Goal: Information Seeking & Learning: Check status

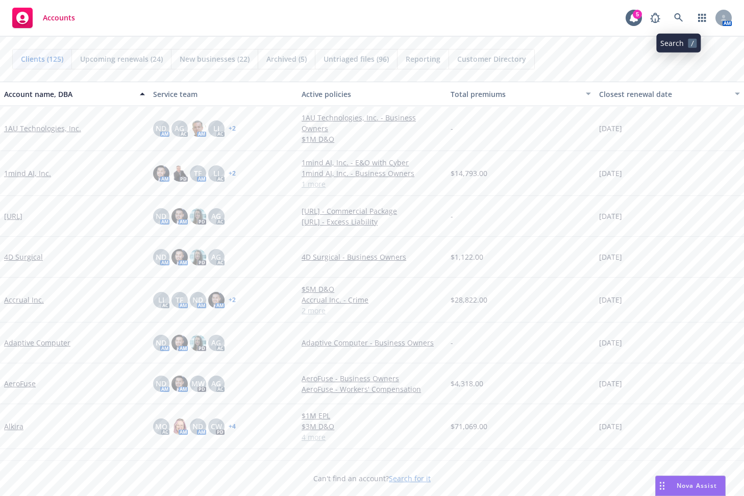
click at [679, 13] on icon at bounding box center [678, 17] width 9 height 9
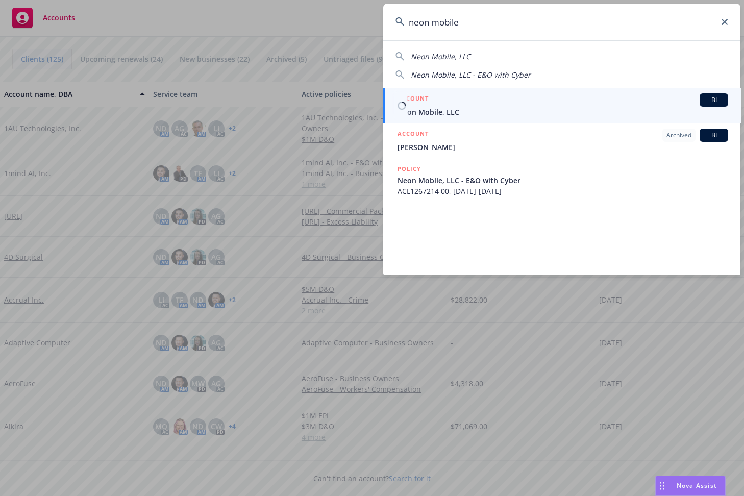
type input "neon mobile"
click at [526, 107] on span "Neon Mobile, LLC" at bounding box center [563, 112] width 331 height 11
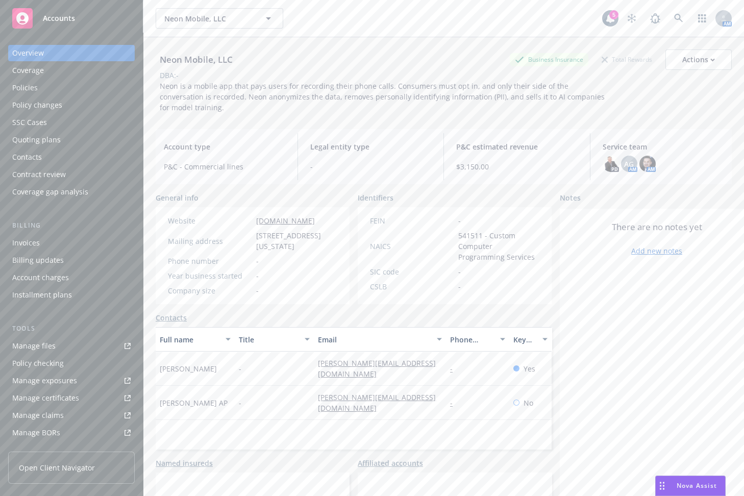
click at [60, 349] on link "Manage files" at bounding box center [71, 346] width 127 height 16
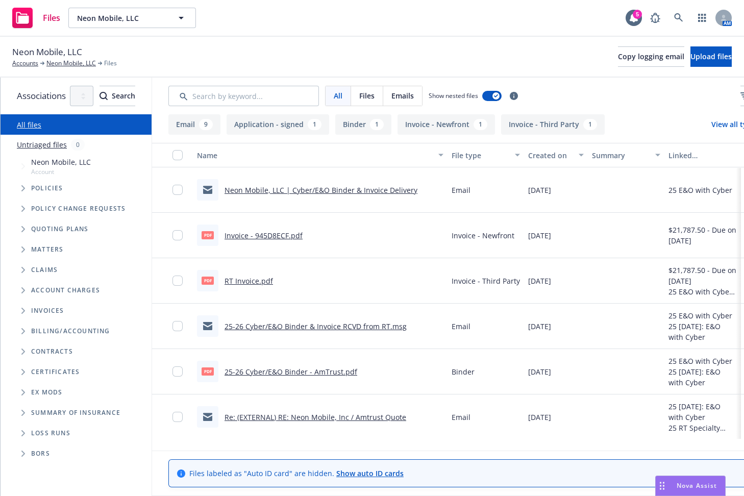
click at [16, 229] on span "Tree Example" at bounding box center [23, 229] width 16 height 16
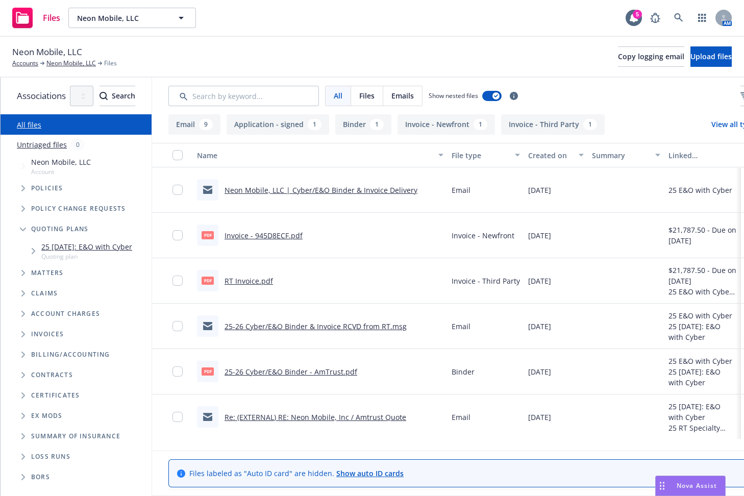
click at [33, 253] on icon "Tree Example" at bounding box center [34, 251] width 4 height 6
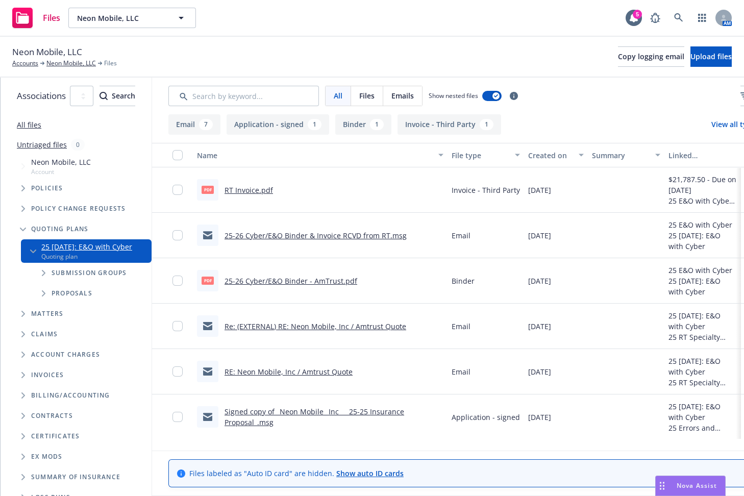
drag, startPoint x: 50, startPoint y: 275, endPoint x: 50, endPoint y: 280, distance: 5.1
click at [50, 280] on span "Tree Example" at bounding box center [43, 273] width 16 height 16
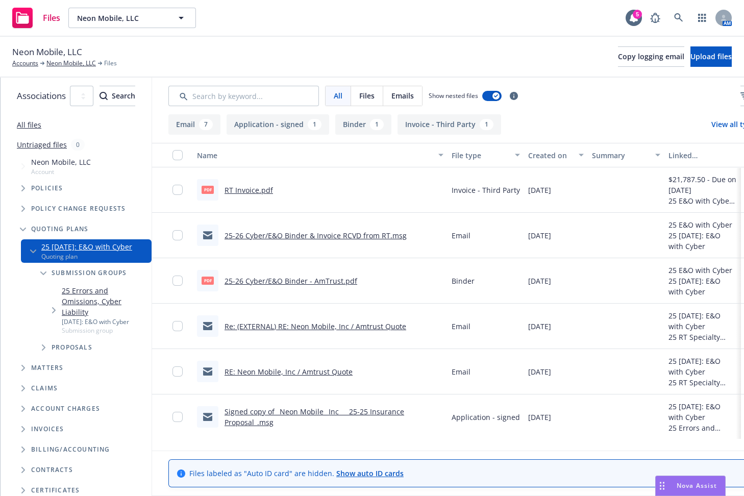
click at [66, 298] on link "25 Errors and Omissions, Cyber Liability" at bounding box center [105, 301] width 86 height 32
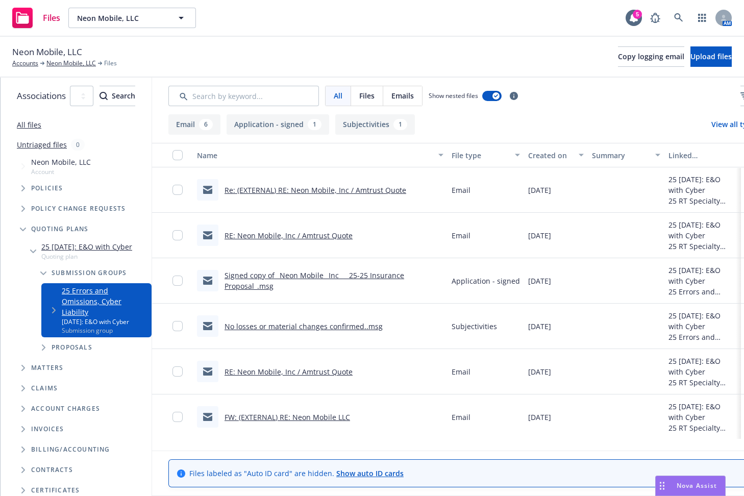
click at [48, 304] on span "Tree Example" at bounding box center [53, 310] width 16 height 16
click at [57, 337] on div "Submissions" at bounding box center [102, 347] width 100 height 20
click at [58, 339] on span "Tree Example" at bounding box center [64, 347] width 16 height 16
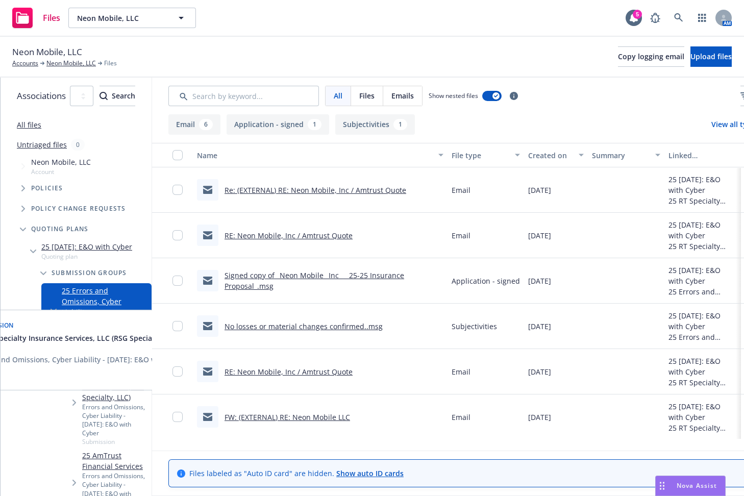
click at [83, 360] on link "25 RT Specialty Insurance Services, LLC (RSG Specialty, LLC)" at bounding box center [114, 381] width 65 height 43
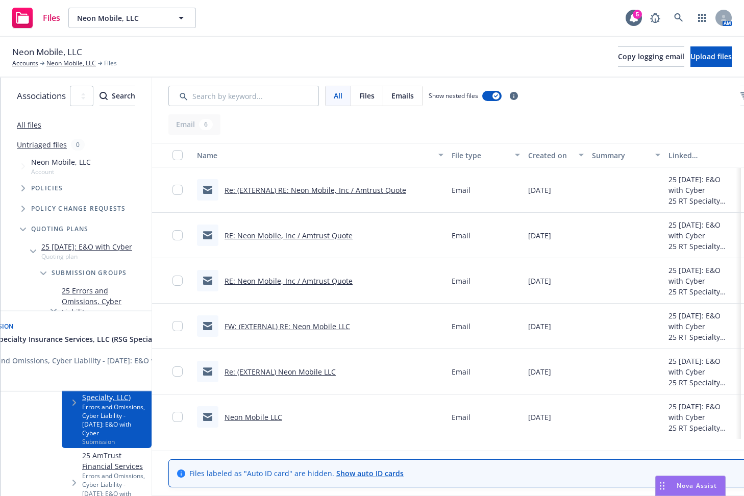
scroll to position [2, 0]
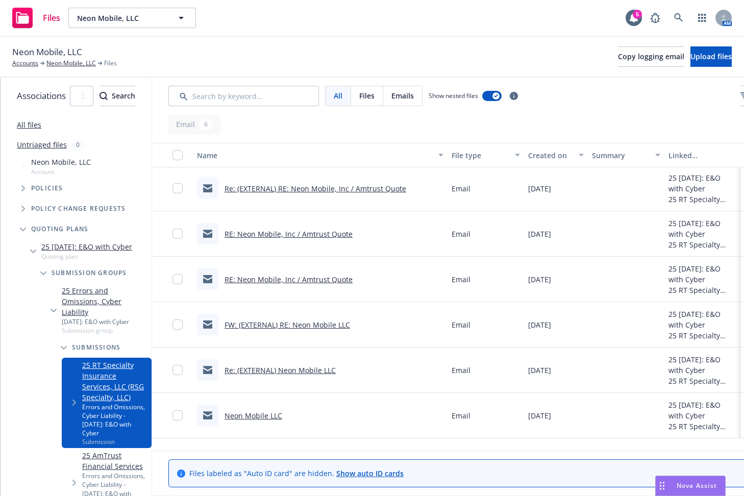
click at [282, 414] on link "Neon Mobile LLC" at bounding box center [254, 416] width 58 height 10
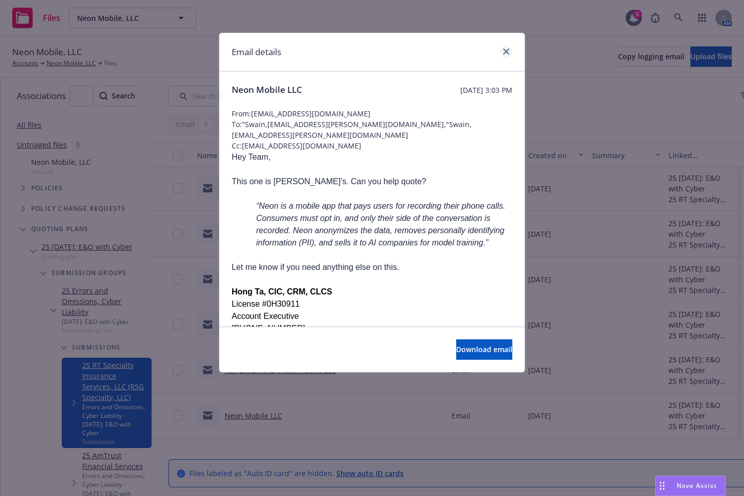
click at [507, 47] on div "Email details" at bounding box center [372, 52] width 305 height 38
click at [508, 48] on link "close" at bounding box center [506, 51] width 12 height 12
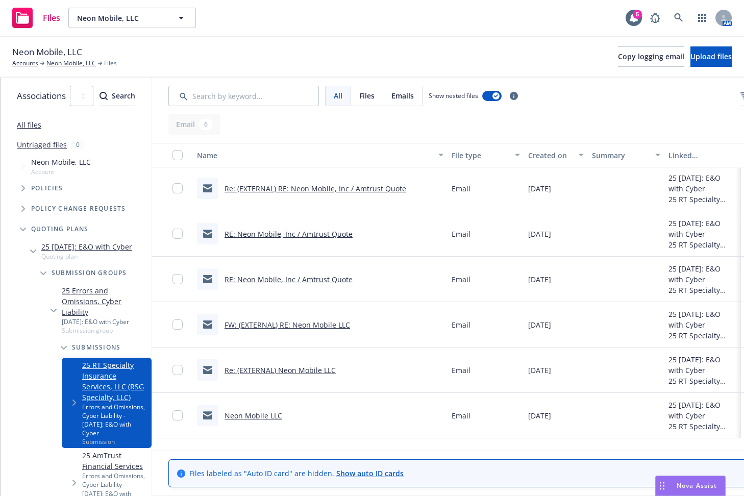
click at [409, 19] on div "Files Neon Mobile, LLC Neon Mobile, LLC 5 AM" at bounding box center [372, 18] width 744 height 37
click at [685, 14] on link at bounding box center [679, 18] width 20 height 20
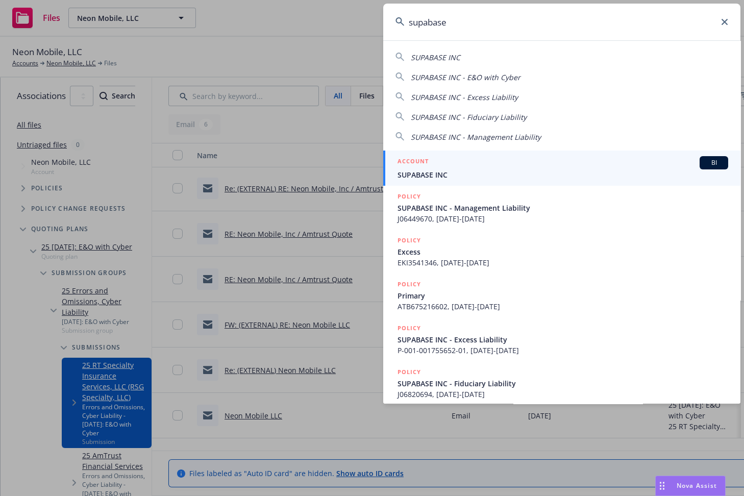
type input "supabase"
click at [604, 164] on div "ACCOUNT BI" at bounding box center [563, 162] width 331 height 13
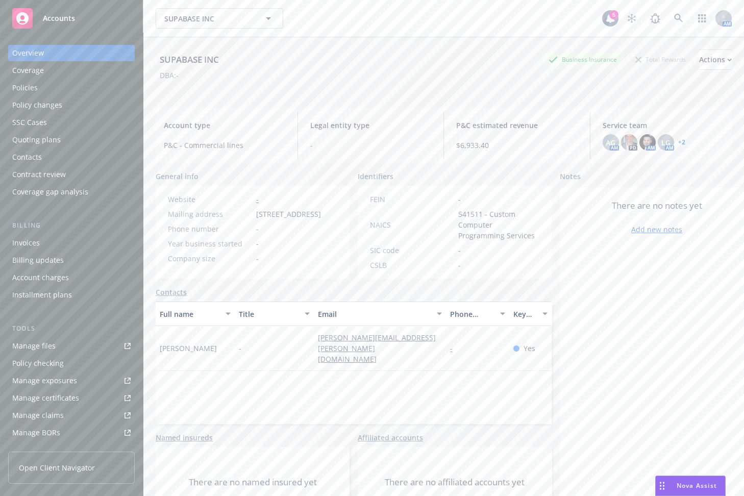
click at [287, 55] on div "SUPABASE INC Business Insurance Total Rewards Actions" at bounding box center [444, 60] width 576 height 20
click at [47, 93] on div "Policies" at bounding box center [71, 88] width 118 height 16
click at [47, 82] on div "Policies" at bounding box center [71, 88] width 118 height 16
click at [47, 344] on div "Manage files" at bounding box center [33, 346] width 43 height 16
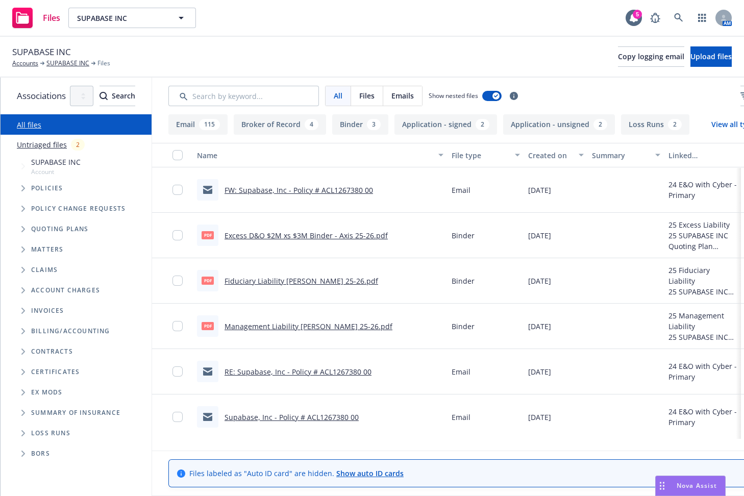
click at [26, 186] on span "Tree Example" at bounding box center [23, 188] width 16 height 16
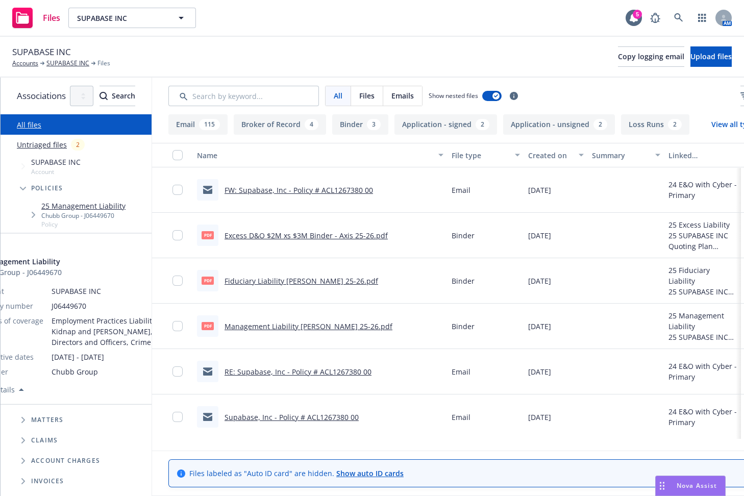
click at [98, 202] on link "25 Management Liability" at bounding box center [83, 206] width 84 height 11
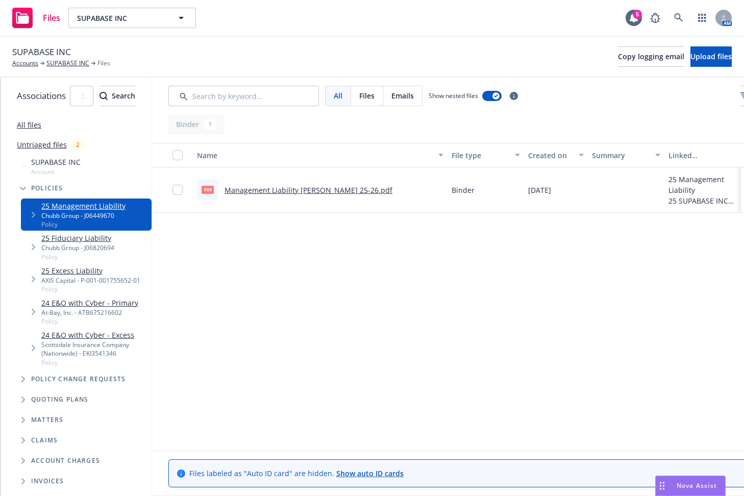
click at [355, 195] on div "Management Liability Binder - Chubb 25-26.pdf" at bounding box center [309, 190] width 168 height 11
click at [355, 193] on link "Management Liability Binder - Chubb 25-26.pdf" at bounding box center [309, 190] width 168 height 10
click at [59, 64] on link "SUPABASE INC" at bounding box center [67, 63] width 43 height 9
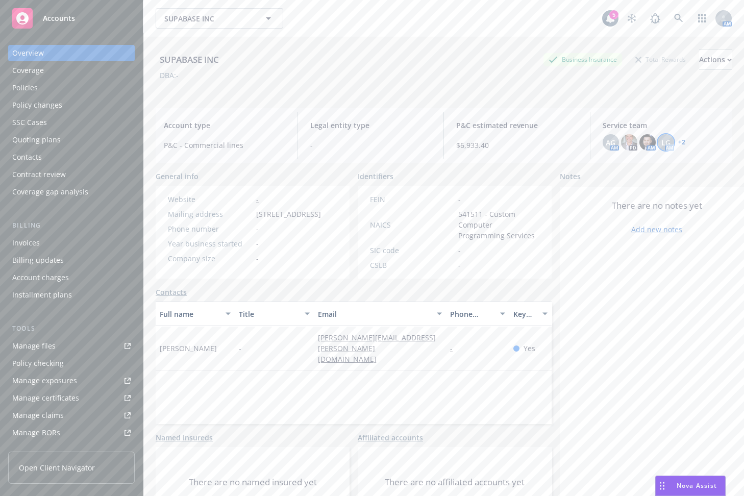
click at [664, 140] on div "AG AM PD AM LG AM + 2" at bounding box center [664, 142] width 122 height 16
click at [678, 140] on link "+ 2" at bounding box center [681, 142] width 7 height 6
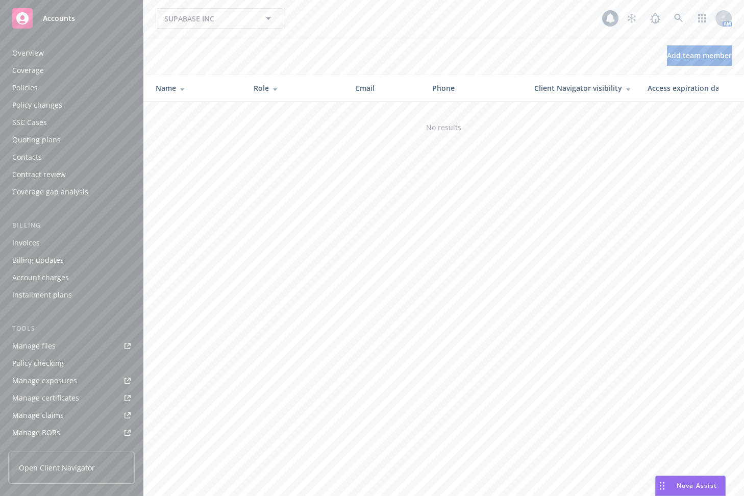
scroll to position [186, 0]
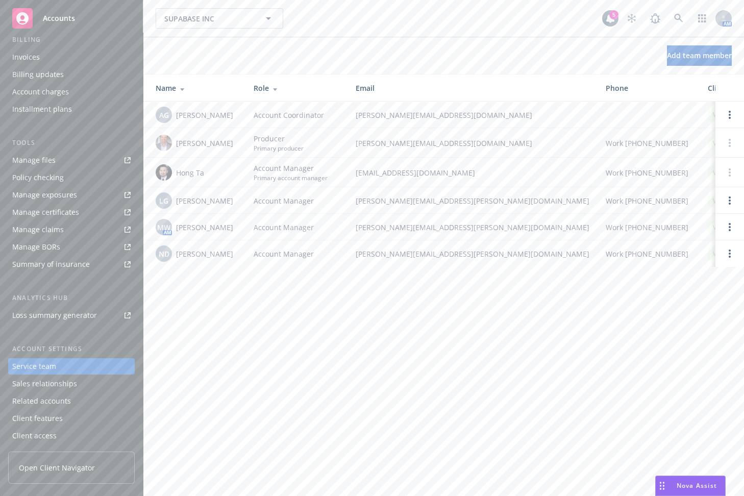
click at [317, 348] on div "SUPABASE INC SUPABASE INC 5 AM Add team member Name Role Email Phone Client Nav…" at bounding box center [443, 248] width 601 height 496
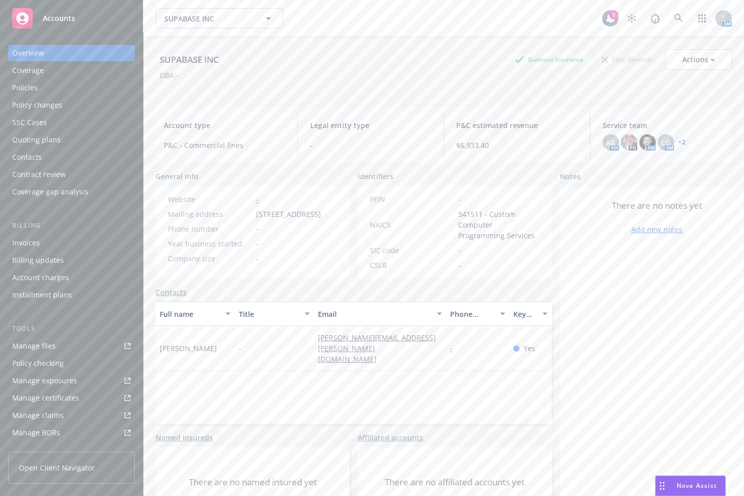
click at [82, 108] on div "Policy changes" at bounding box center [71, 105] width 118 height 16
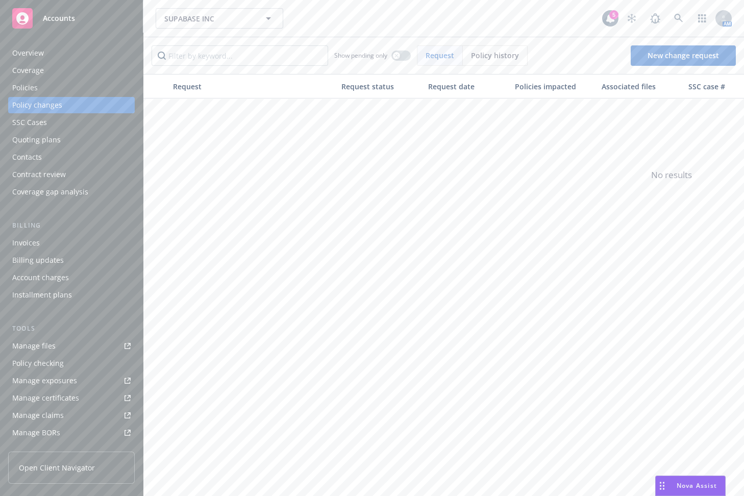
drag, startPoint x: 82, startPoint y: 93, endPoint x: 80, endPoint y: 88, distance: 5.3
click at [80, 88] on div "Policies" at bounding box center [71, 88] width 118 height 16
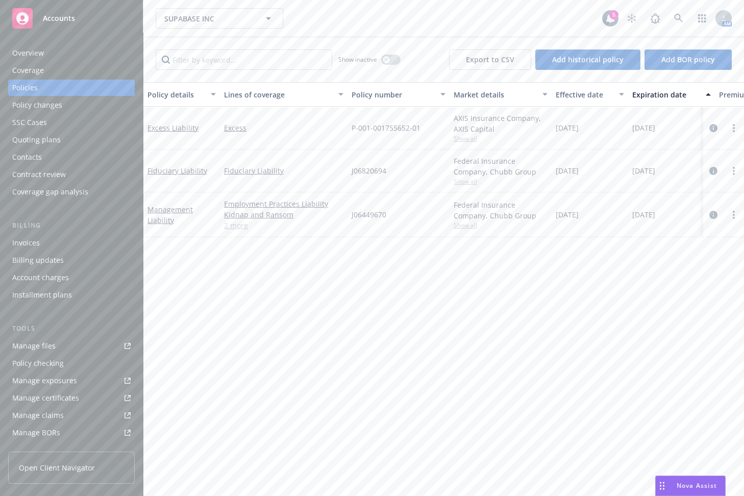
click at [100, 60] on div "Overview" at bounding box center [71, 53] width 118 height 16
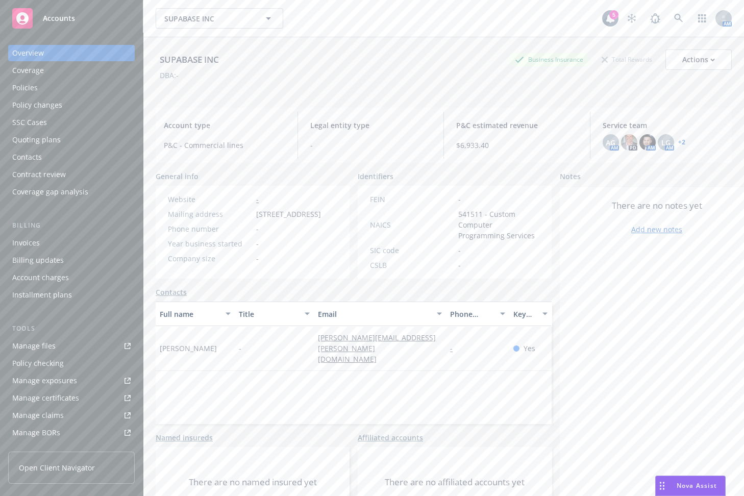
click at [317, 401] on div "Full name Title Email Phone number Key contact Scott Buxton - scott.buxton@supa…" at bounding box center [354, 363] width 396 height 123
click at [62, 331] on div "Tools" at bounding box center [71, 329] width 127 height 10
click at [669, 8] on span at bounding box center [679, 18] width 20 height 20
click at [669, 9] on link at bounding box center [679, 18] width 20 height 20
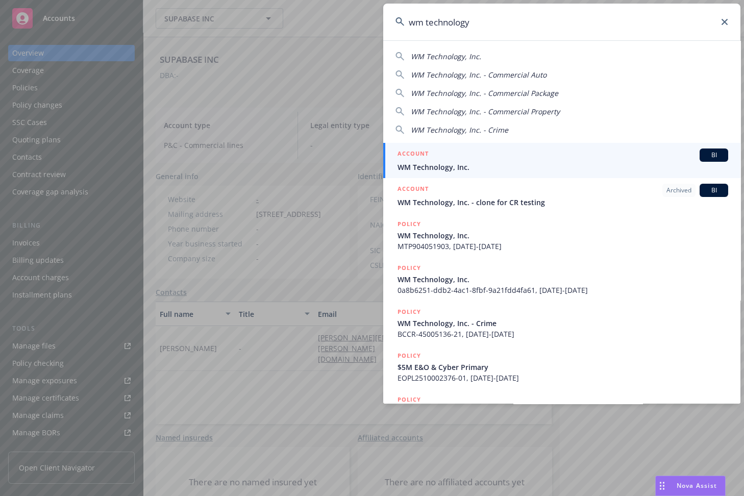
type input "wm technology"
click at [525, 155] on div "ACCOUNT BI" at bounding box center [563, 155] width 331 height 13
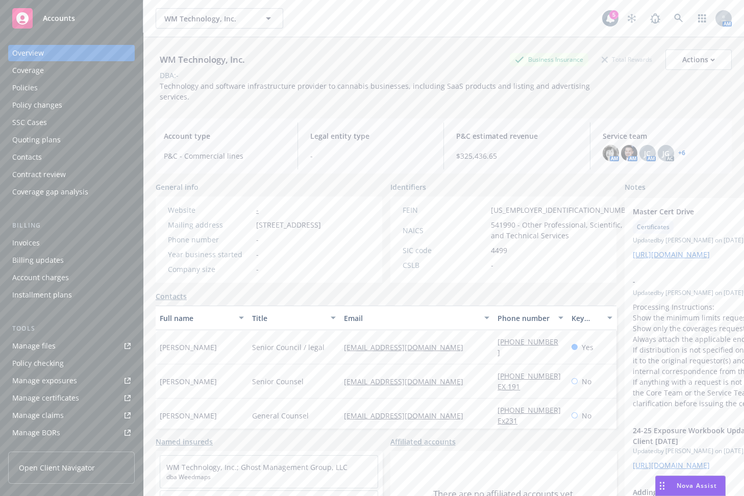
click at [90, 89] on div "Policies" at bounding box center [71, 88] width 118 height 16
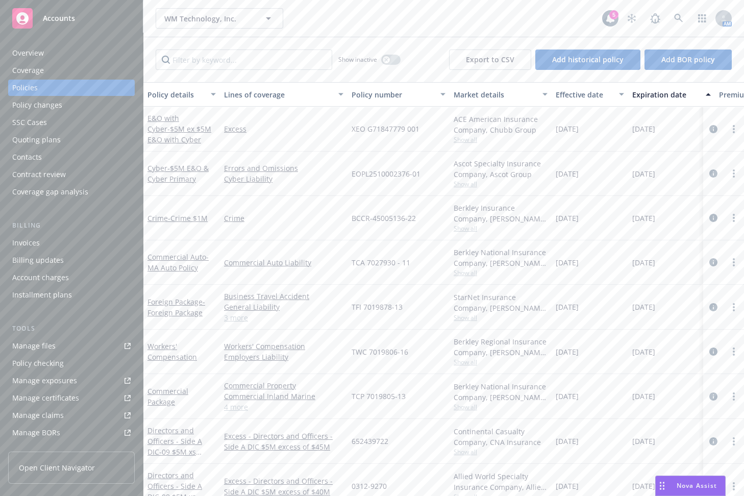
click at [71, 343] on link "Manage files" at bounding box center [71, 346] width 127 height 16
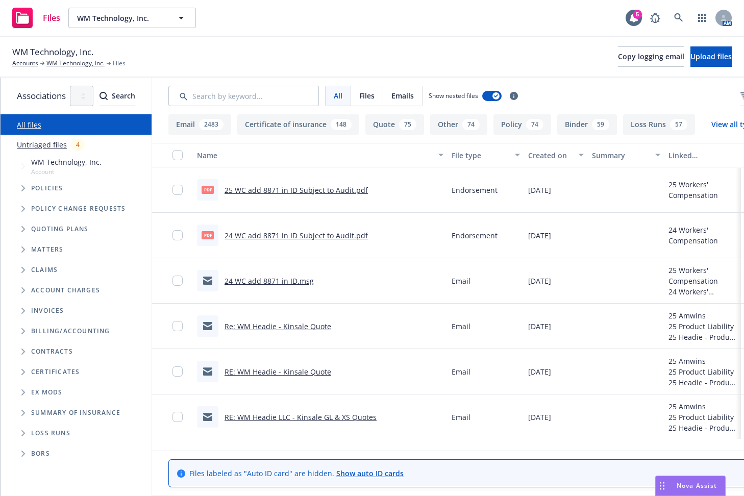
click at [19, 196] on span "Tree Example" at bounding box center [23, 188] width 16 height 16
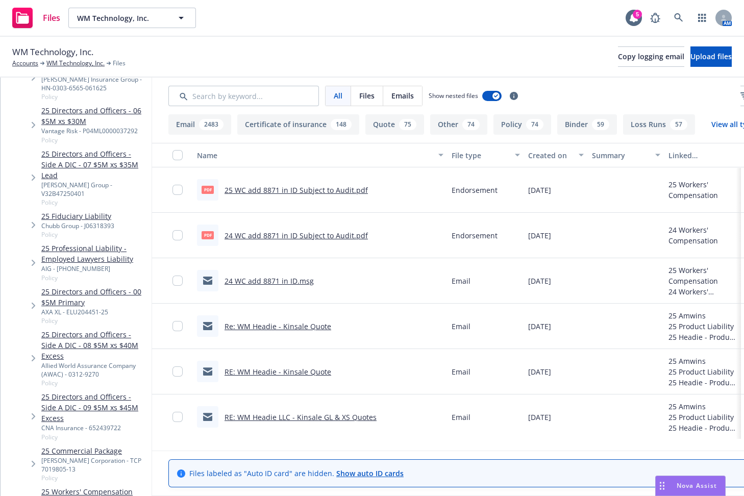
scroll to position [413, 0]
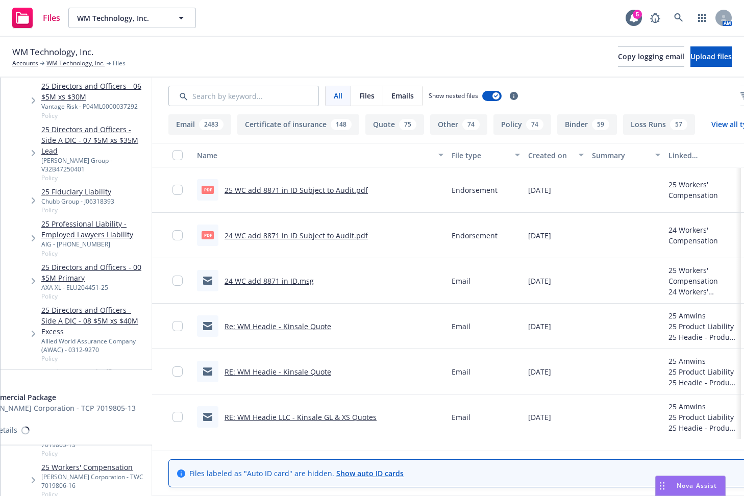
click at [115, 421] on link "25 Commercial Package" at bounding box center [94, 426] width 106 height 11
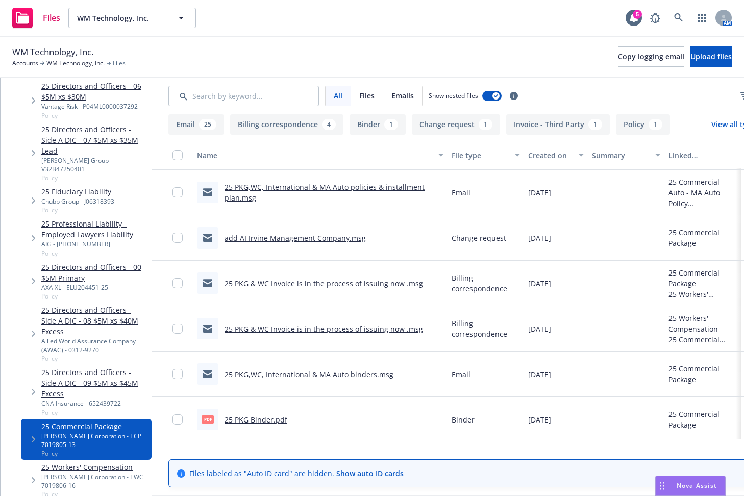
scroll to position [1215, 0]
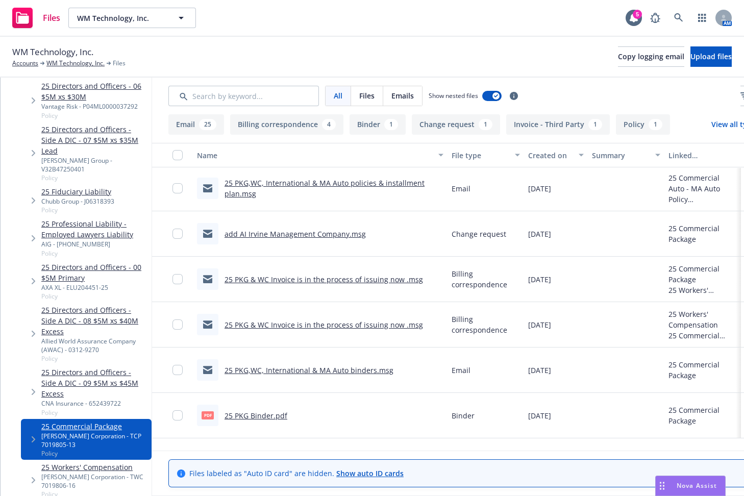
click at [287, 414] on link "25 PKG Binder.pdf" at bounding box center [256, 416] width 63 height 10
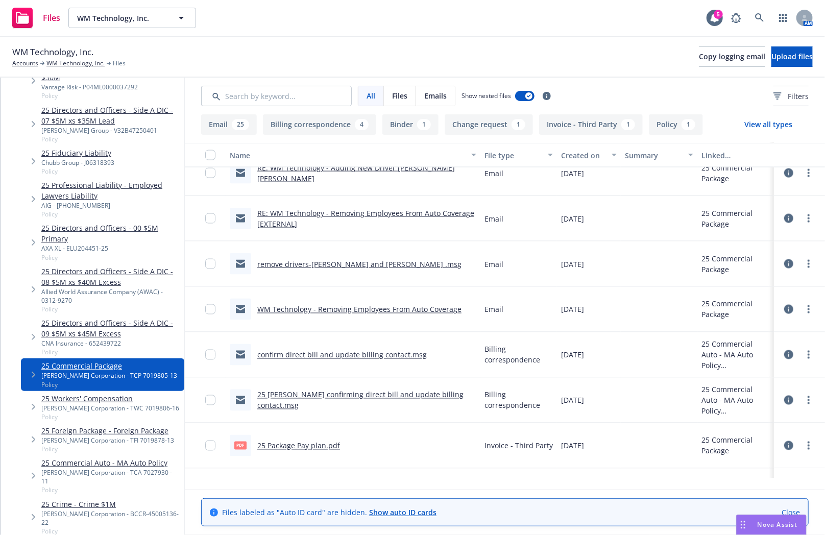
scroll to position [1172, 0]
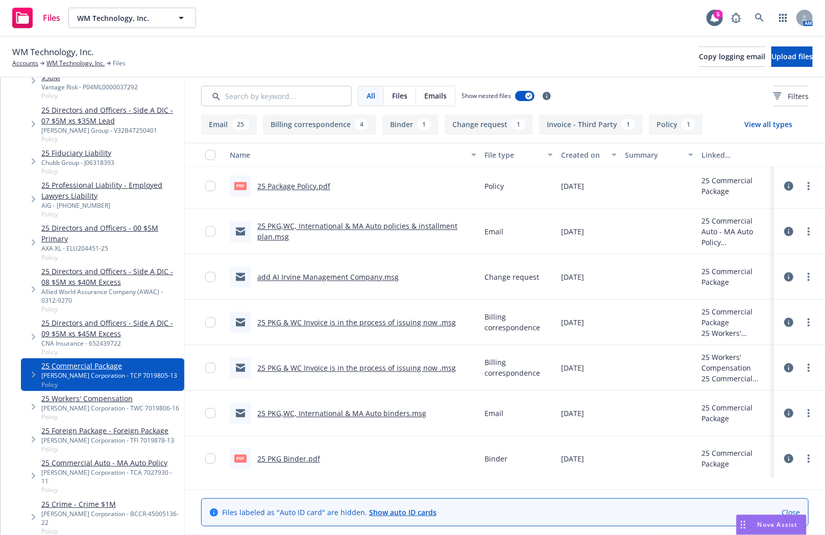
click at [330, 189] on link "25 Package Policy.pdf" at bounding box center [293, 187] width 73 height 10
click at [330, 188] on link "25 Package Policy.pdf" at bounding box center [293, 187] width 73 height 10
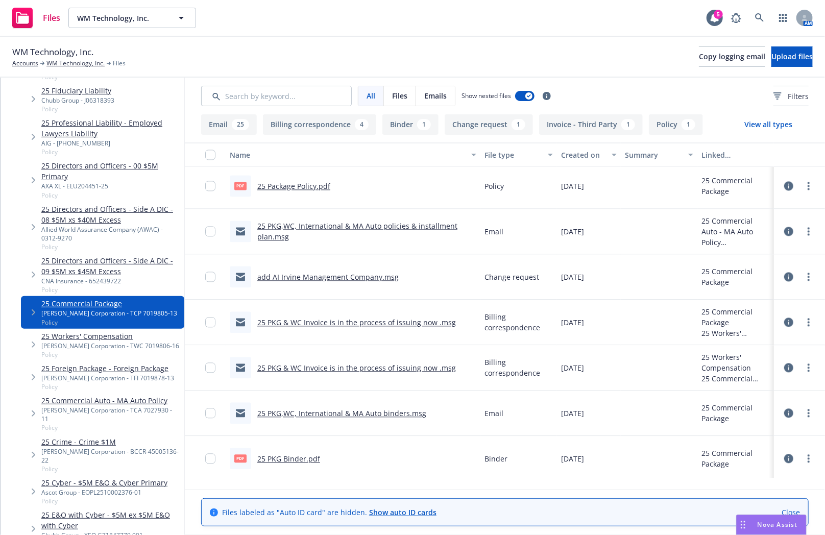
scroll to position [497, 0]
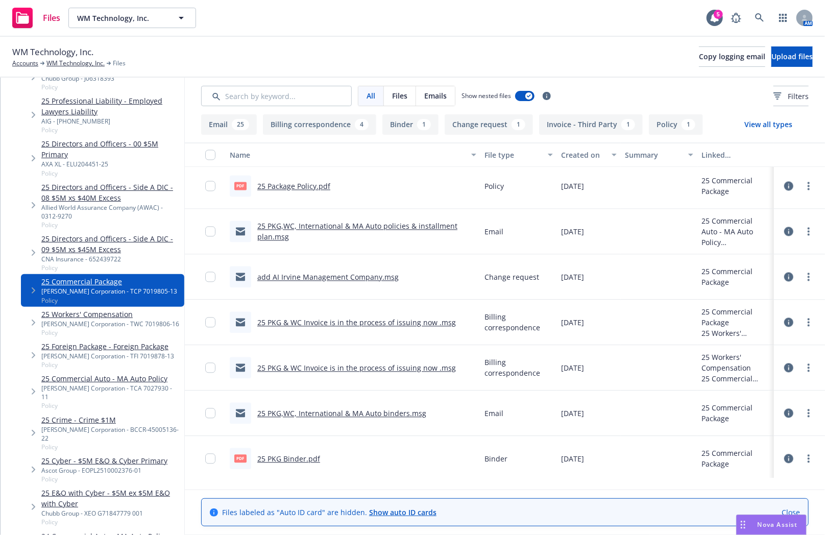
click at [160, 455] on link "25 Cyber - $5M E&O & Cyber Primary" at bounding box center [104, 460] width 126 height 11
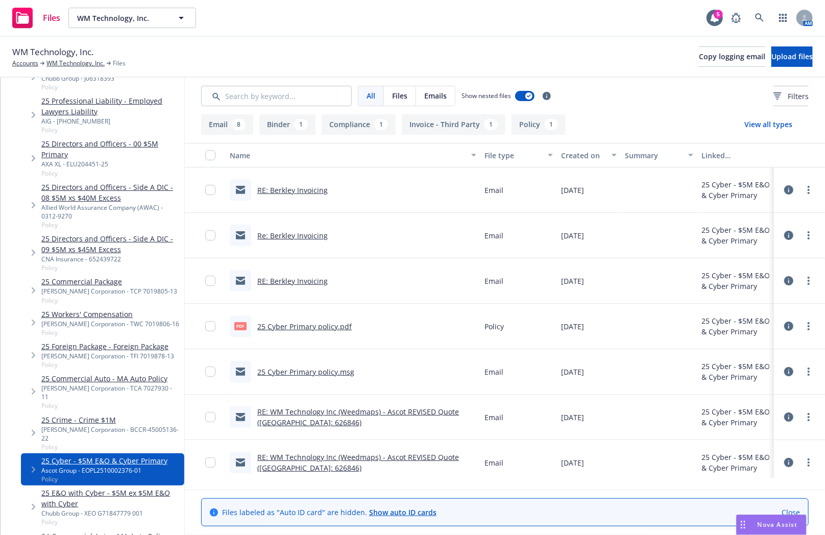
click at [313, 324] on link "25 Cyber Primary policy.pdf" at bounding box center [304, 327] width 94 height 10
